Goal: Find specific fact: Find specific fact

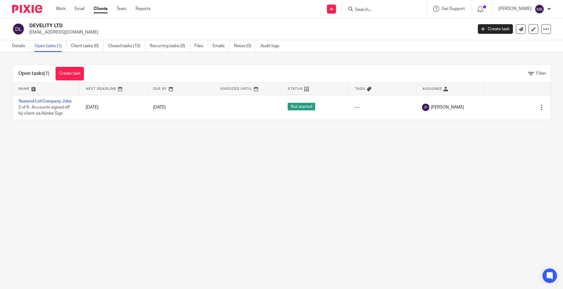
click at [382, 14] on div at bounding box center [385, 9] width 85 height 18
click at [383, 11] on input "Search" at bounding box center [382, 9] width 54 height 5
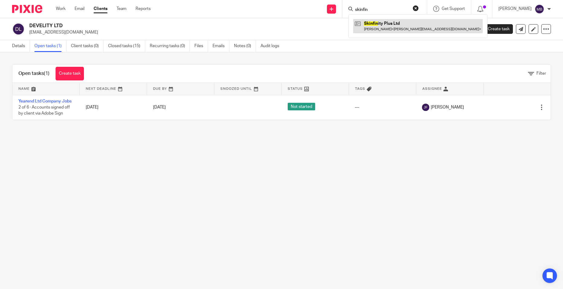
type input "skinfin"
click at [384, 26] on link at bounding box center [418, 26] width 130 height 14
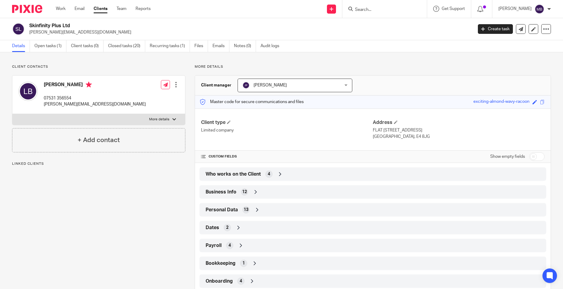
scroll to position [34, 0]
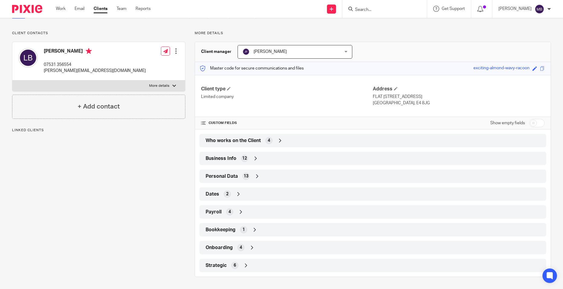
click at [256, 159] on icon at bounding box center [256, 158] width 6 height 6
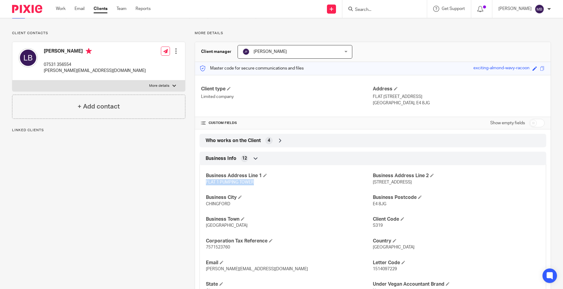
drag, startPoint x: 260, startPoint y: 182, endPoint x: 202, endPoint y: 185, distance: 58.7
click at [202, 185] on div "Business Address Line 1 FLAT 1 PUMPING TOWER Business Address Line 2 [STREET_AD…" at bounding box center [373, 230] width 347 height 141
drag, startPoint x: 202, startPoint y: 185, endPoint x: 210, endPoint y: 183, distance: 8.4
copy span "FLAT 1 PUMPING TOWER"
drag, startPoint x: 392, startPoint y: 204, endPoint x: 370, endPoint y: 203, distance: 21.8
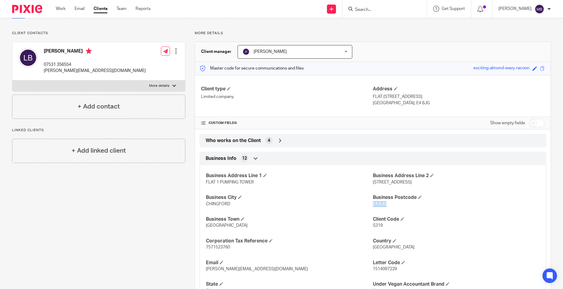
click at [373, 203] on p "E4 8JG" at bounding box center [456, 204] width 167 height 6
copy span "E4 8JG"
